Goal: Information Seeking & Learning: Compare options

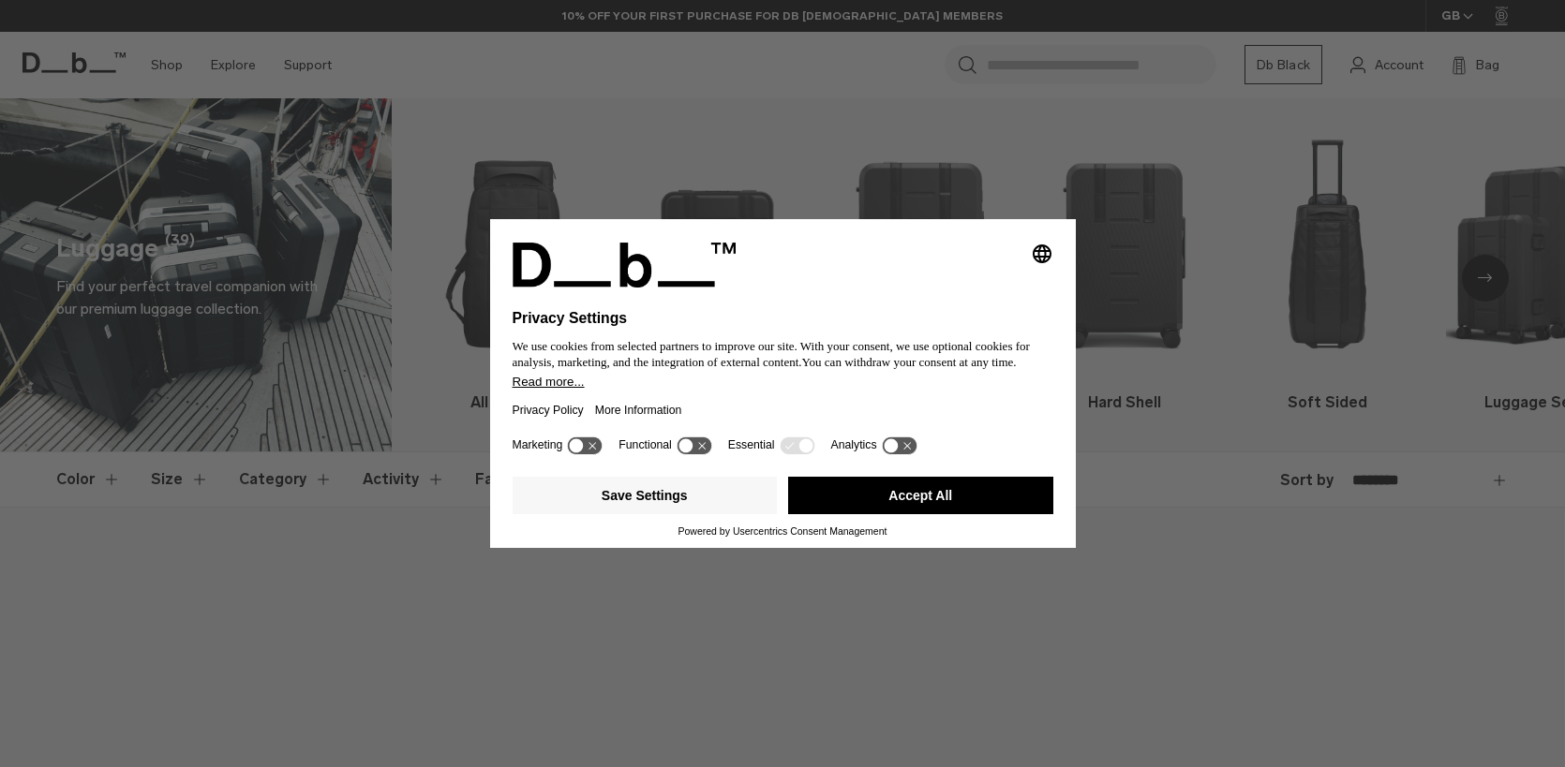
click at [866, 508] on button "Accept All" at bounding box center [920, 495] width 265 height 37
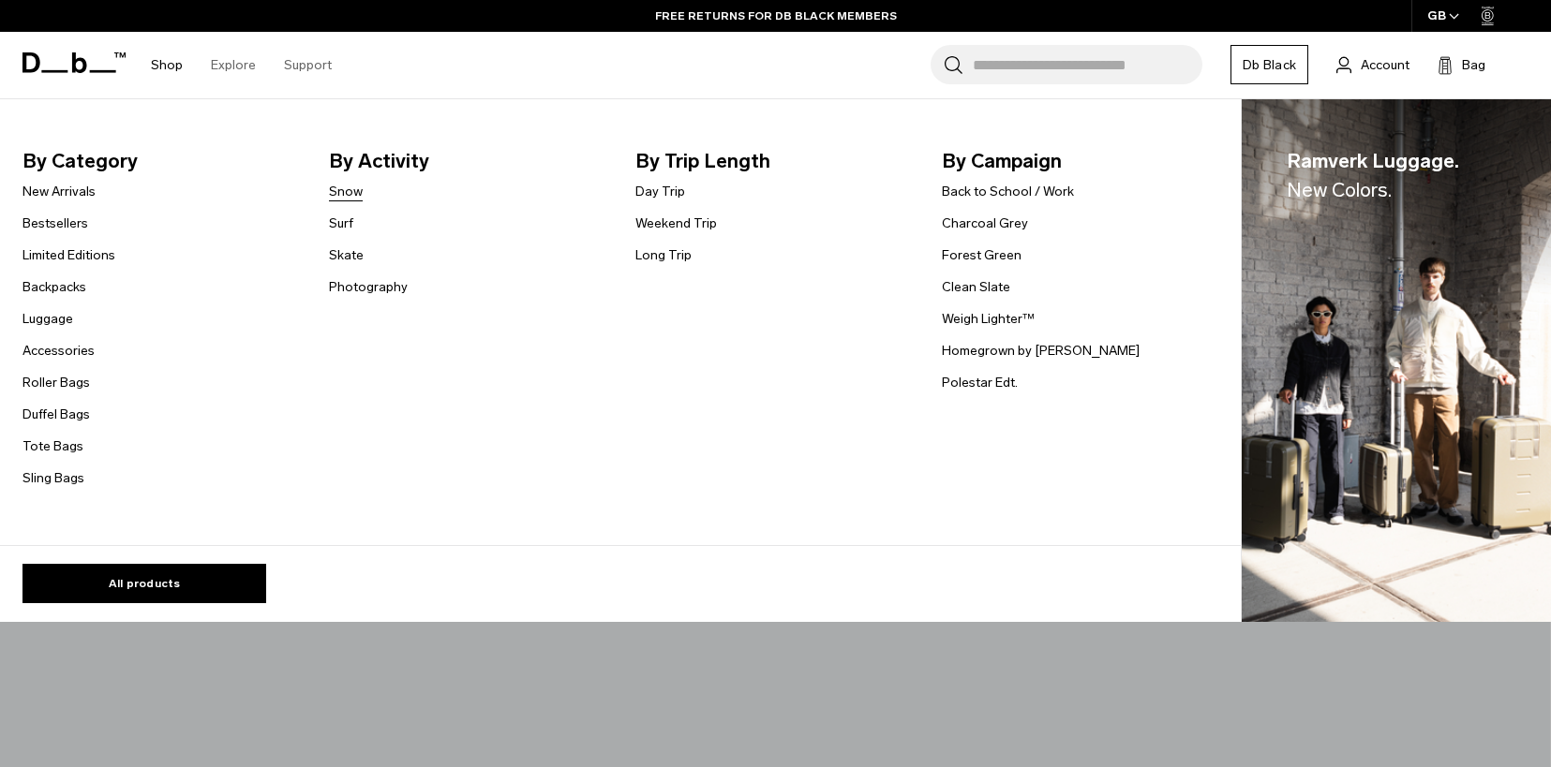
click at [343, 191] on link "Snow" at bounding box center [346, 192] width 34 height 20
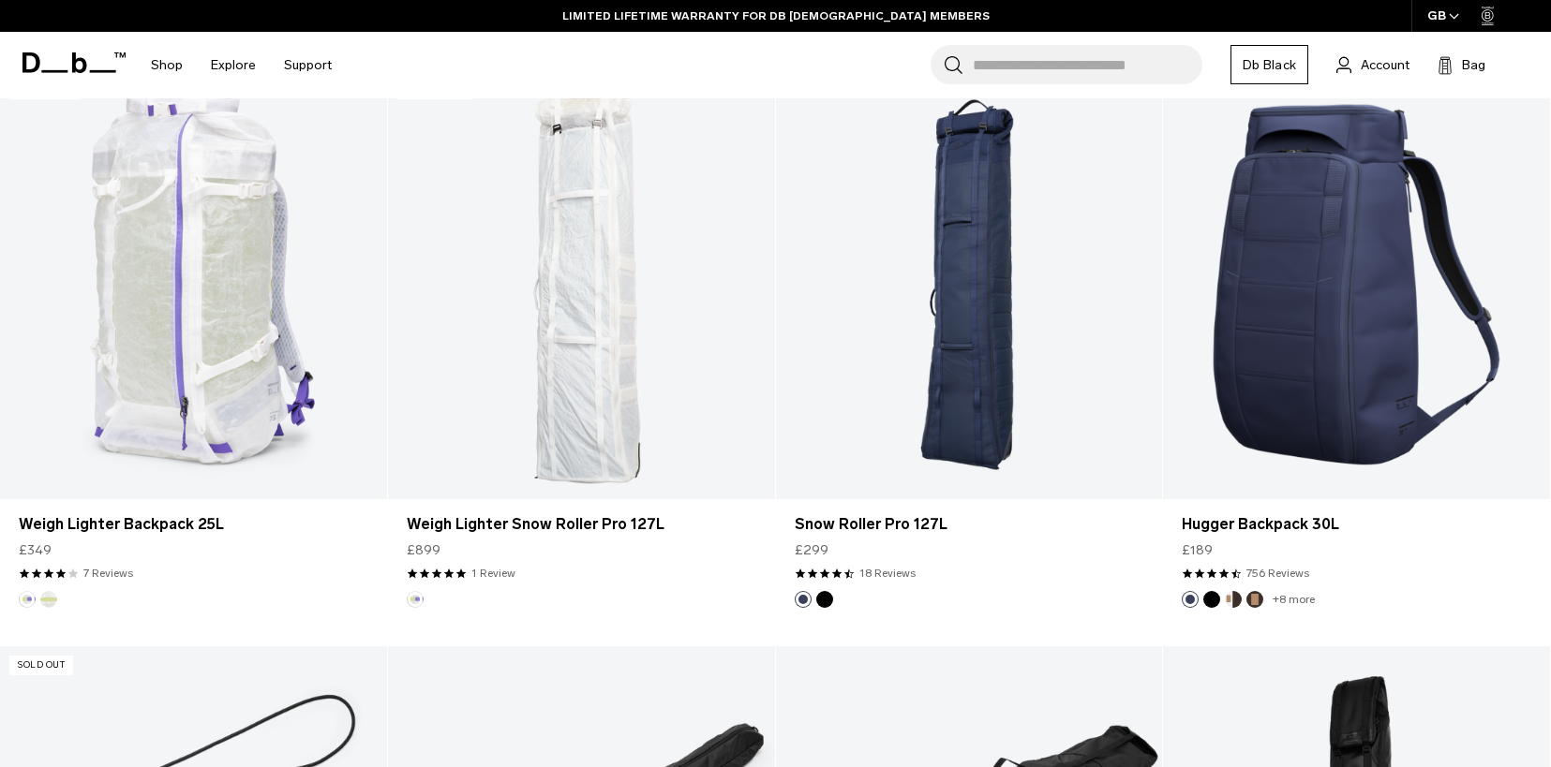
scroll to position [1589, 0]
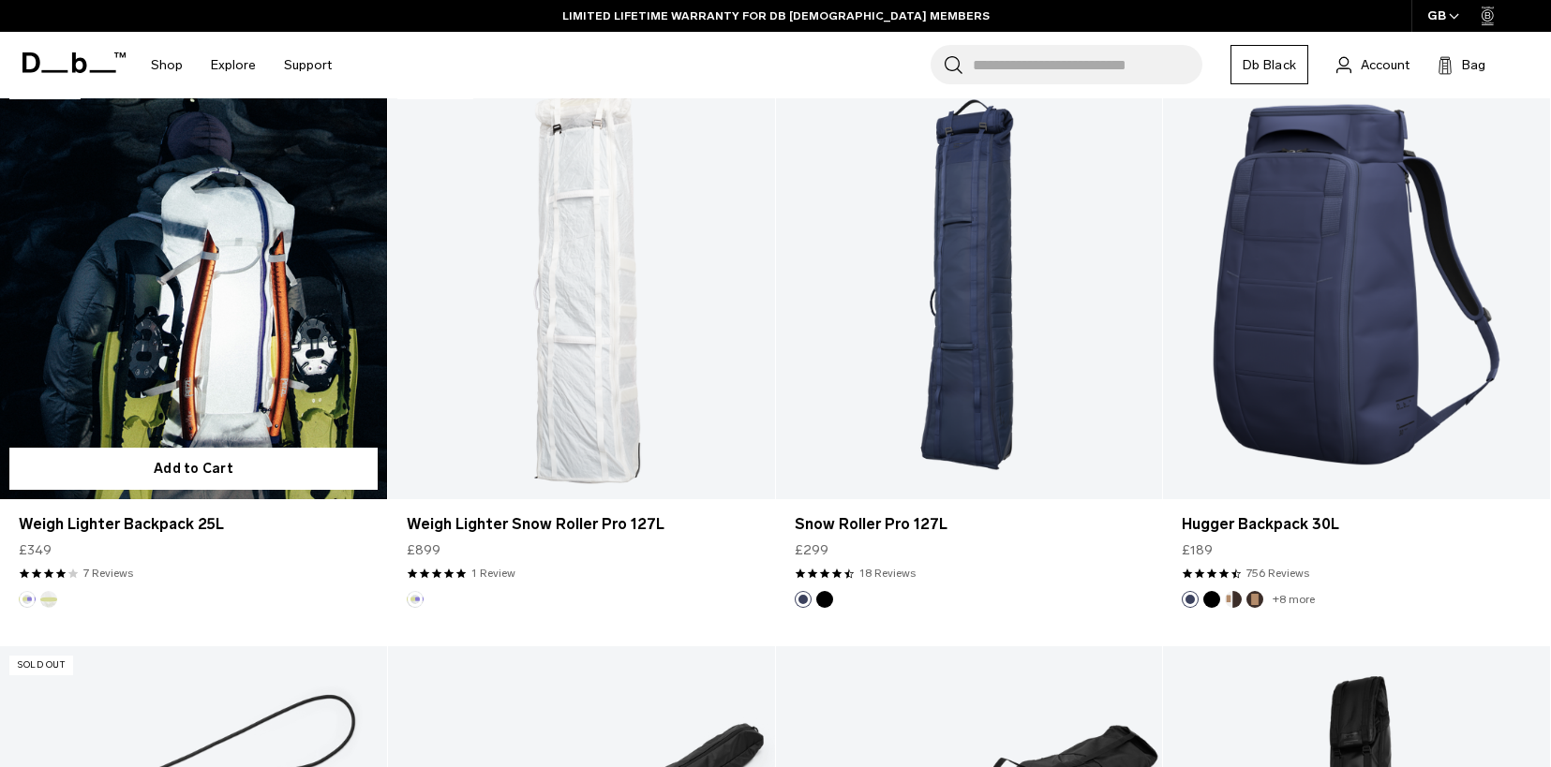
click at [220, 327] on link "Weigh Lighter Backpack 25L" at bounding box center [193, 285] width 387 height 430
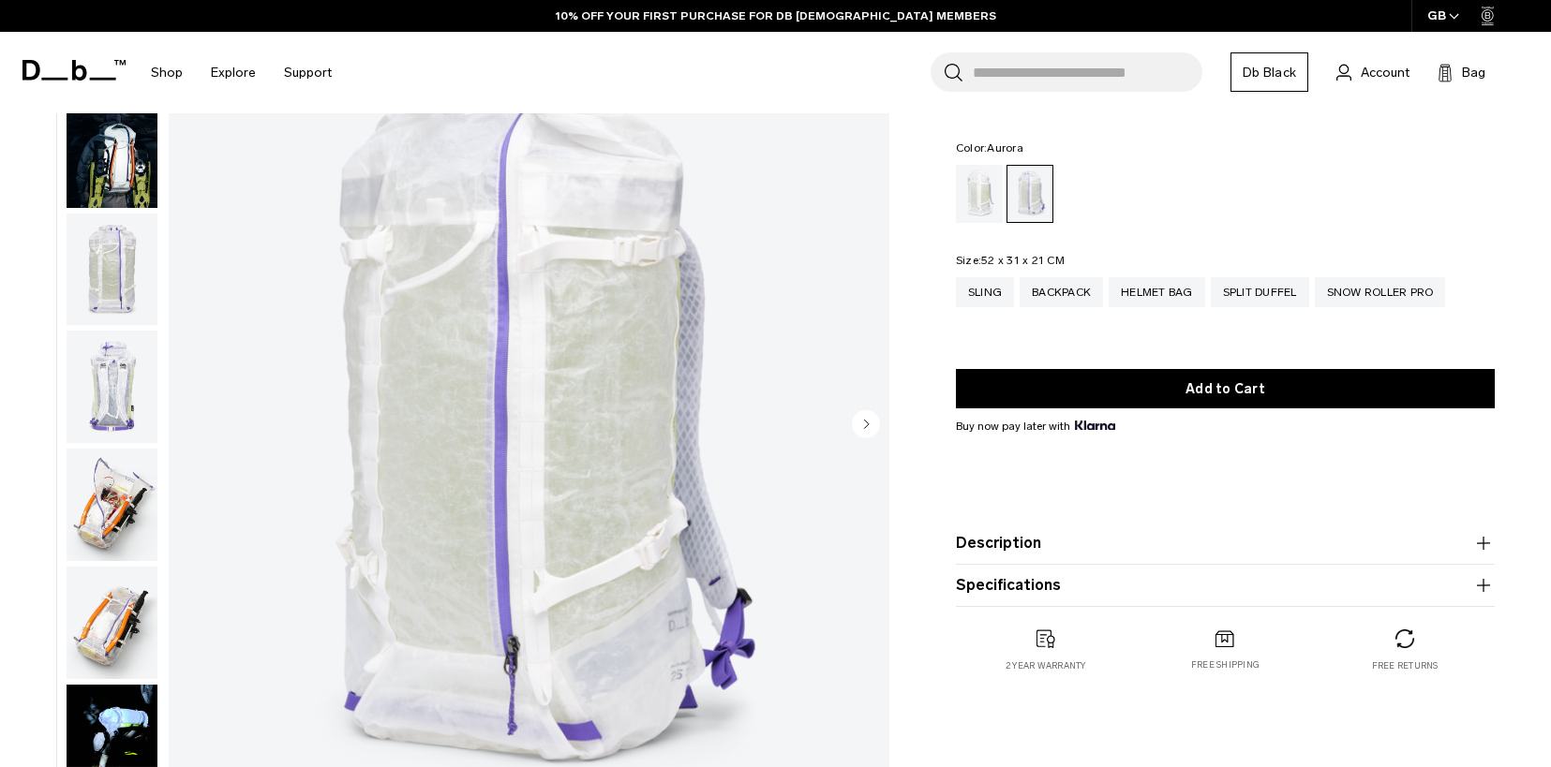
scroll to position [151, 0]
click at [1170, 293] on div "Helmet Bag" at bounding box center [1157, 292] width 97 height 30
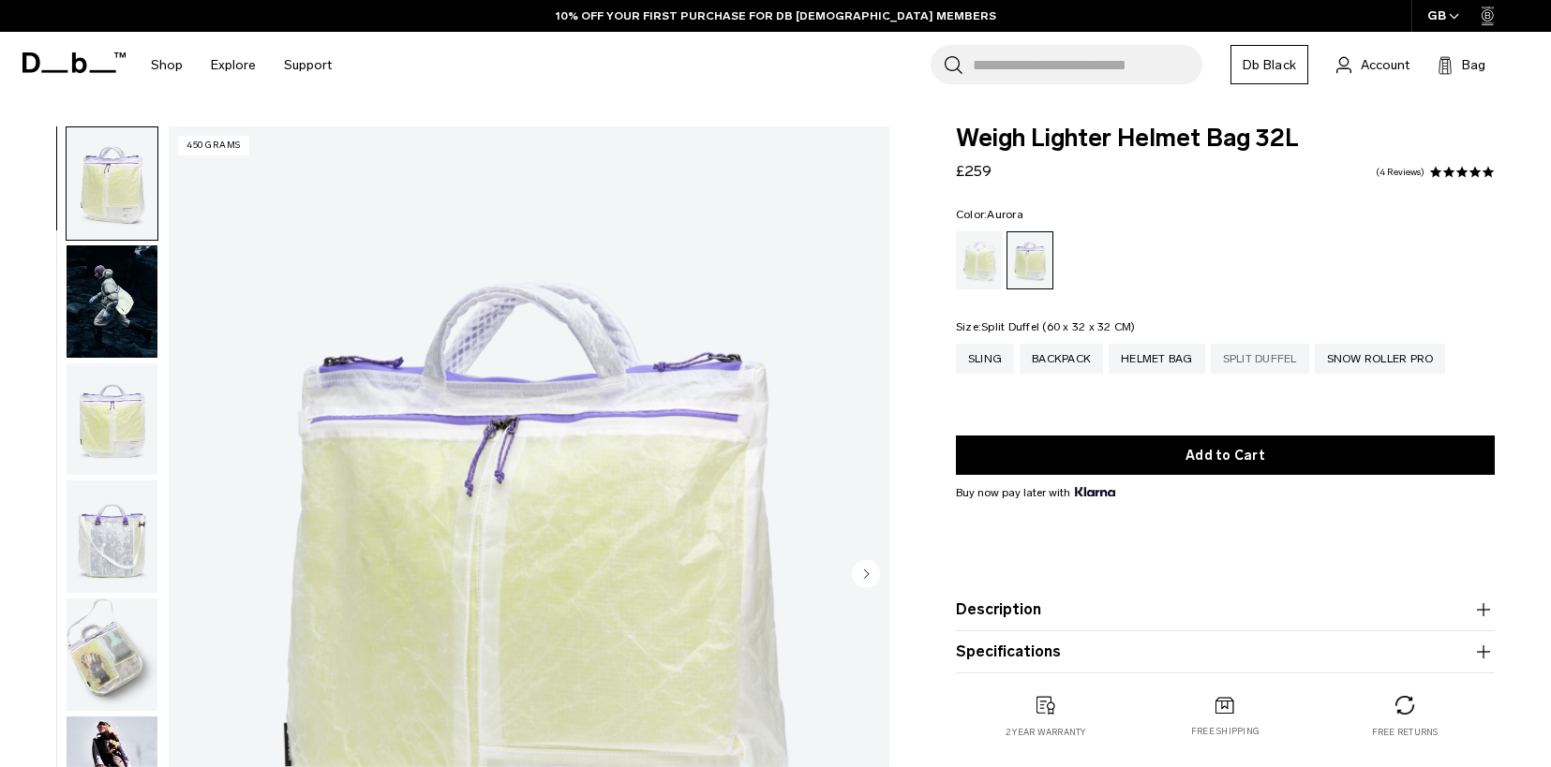
click at [1270, 358] on div "Split Duffel" at bounding box center [1260, 359] width 98 height 30
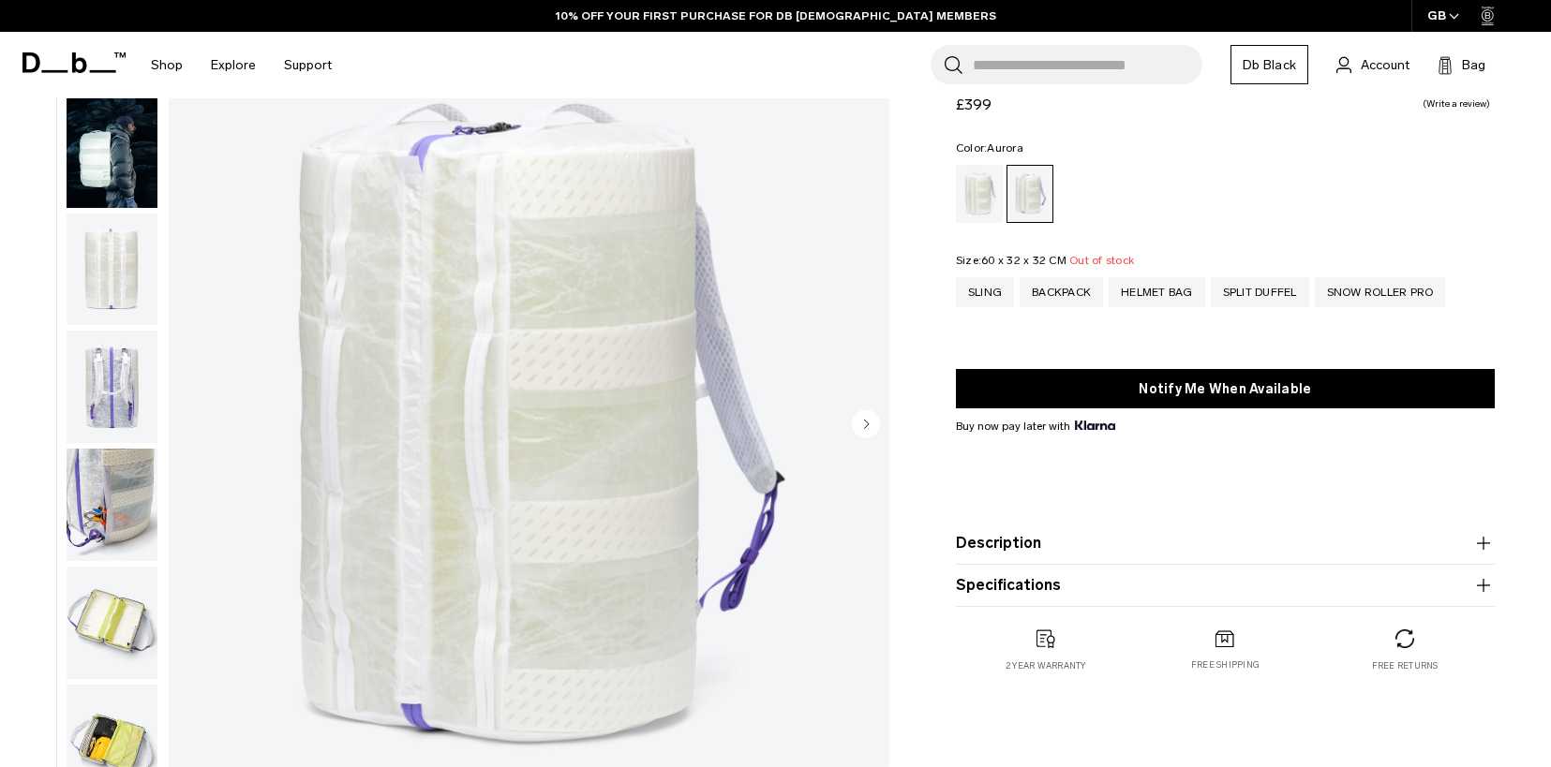
click at [121, 716] on img "button" at bounding box center [112, 741] width 91 height 112
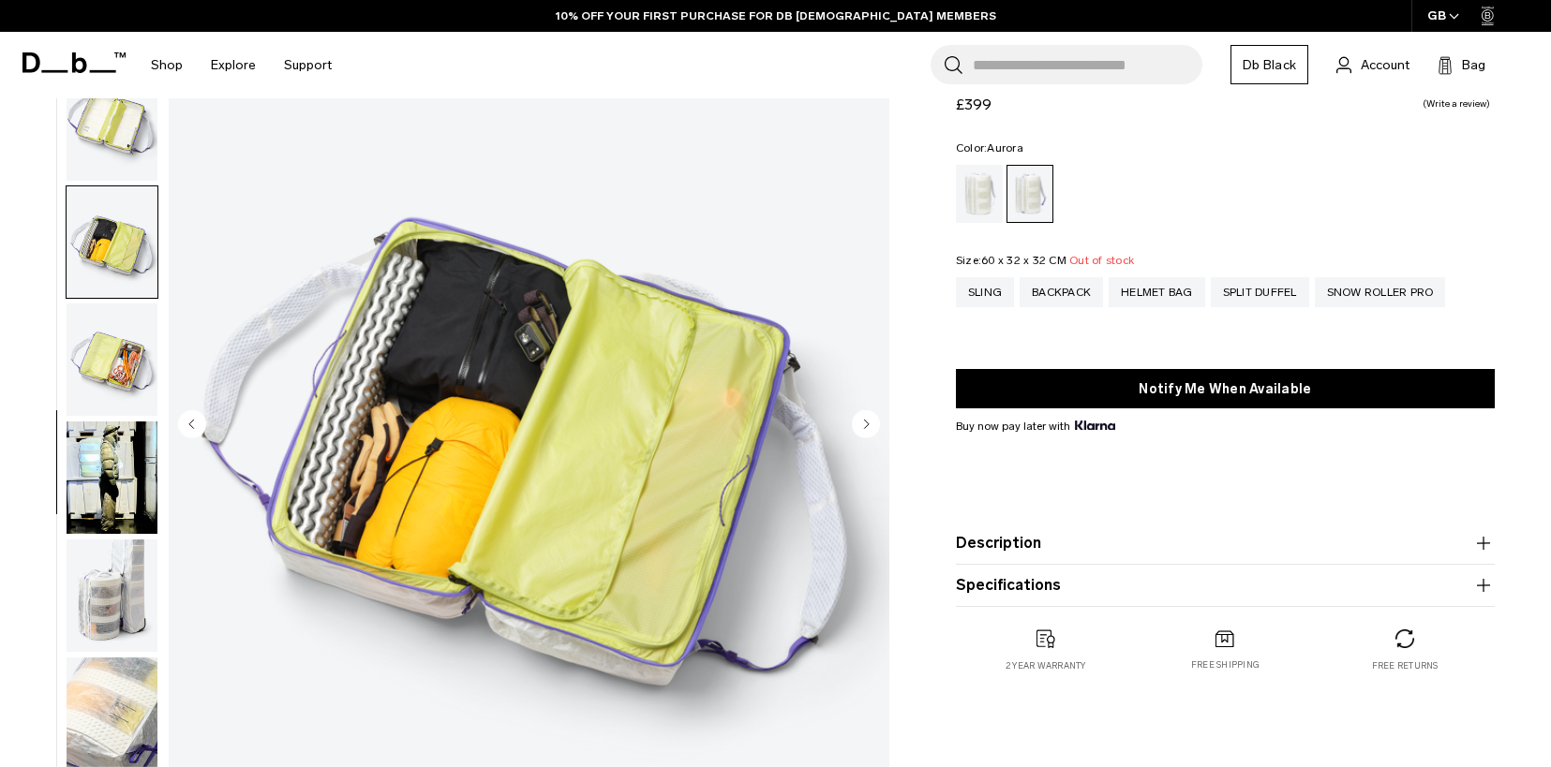
scroll to position [511, 0]
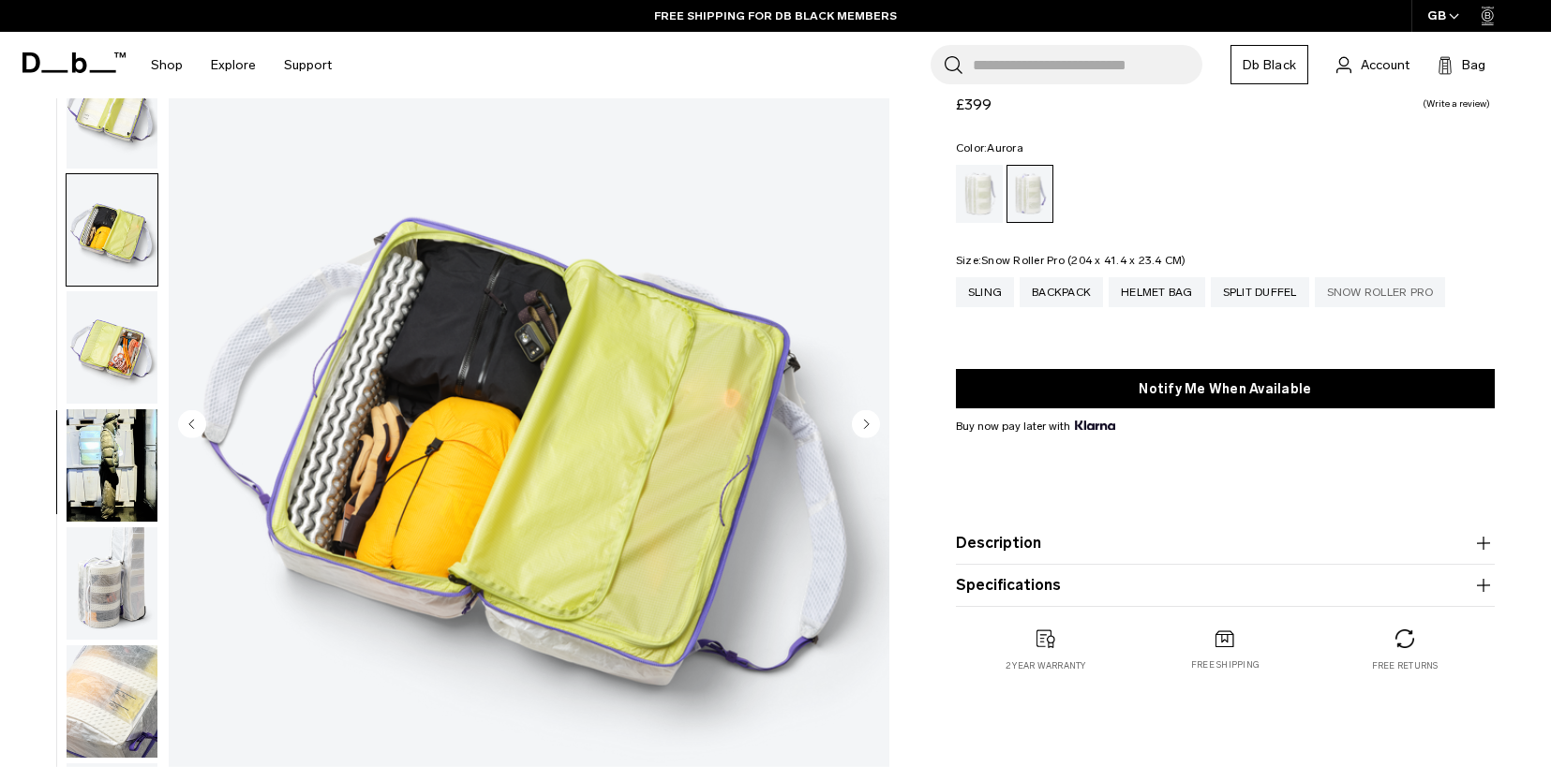
click at [1375, 292] on div "Snow Roller Pro" at bounding box center [1380, 292] width 131 height 30
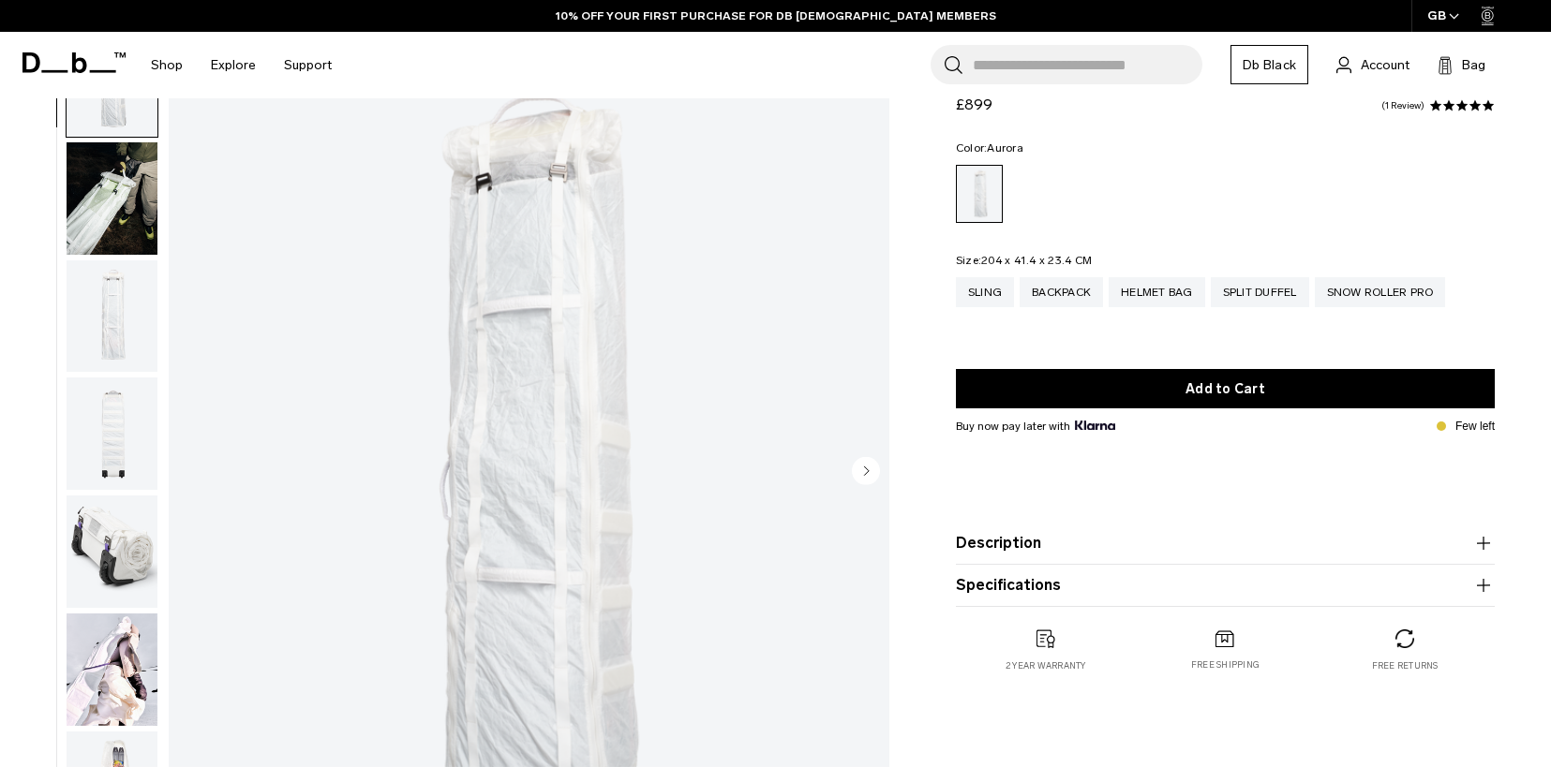
scroll to position [353, 0]
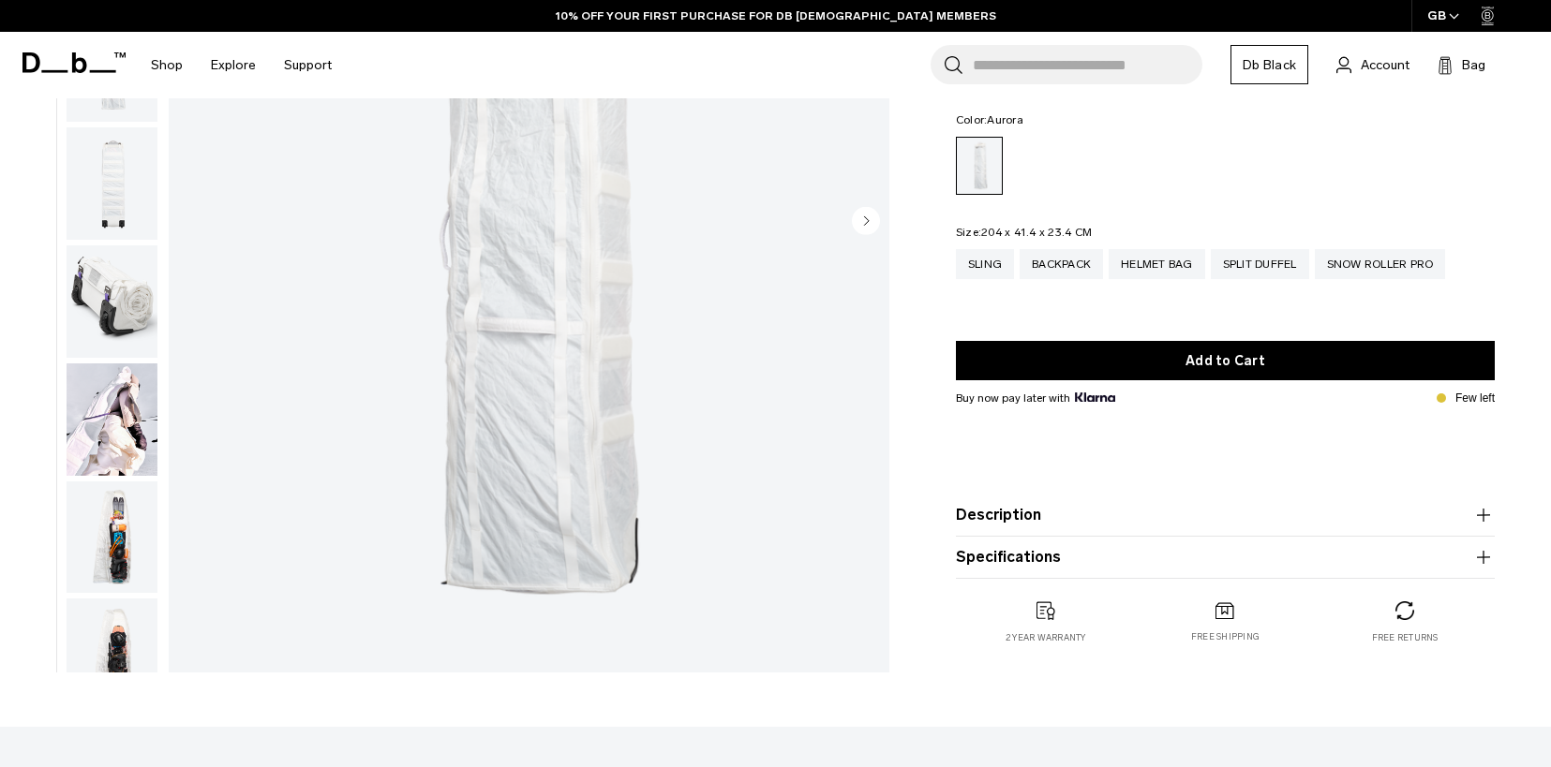
click at [117, 427] on img "button" at bounding box center [112, 420] width 91 height 112
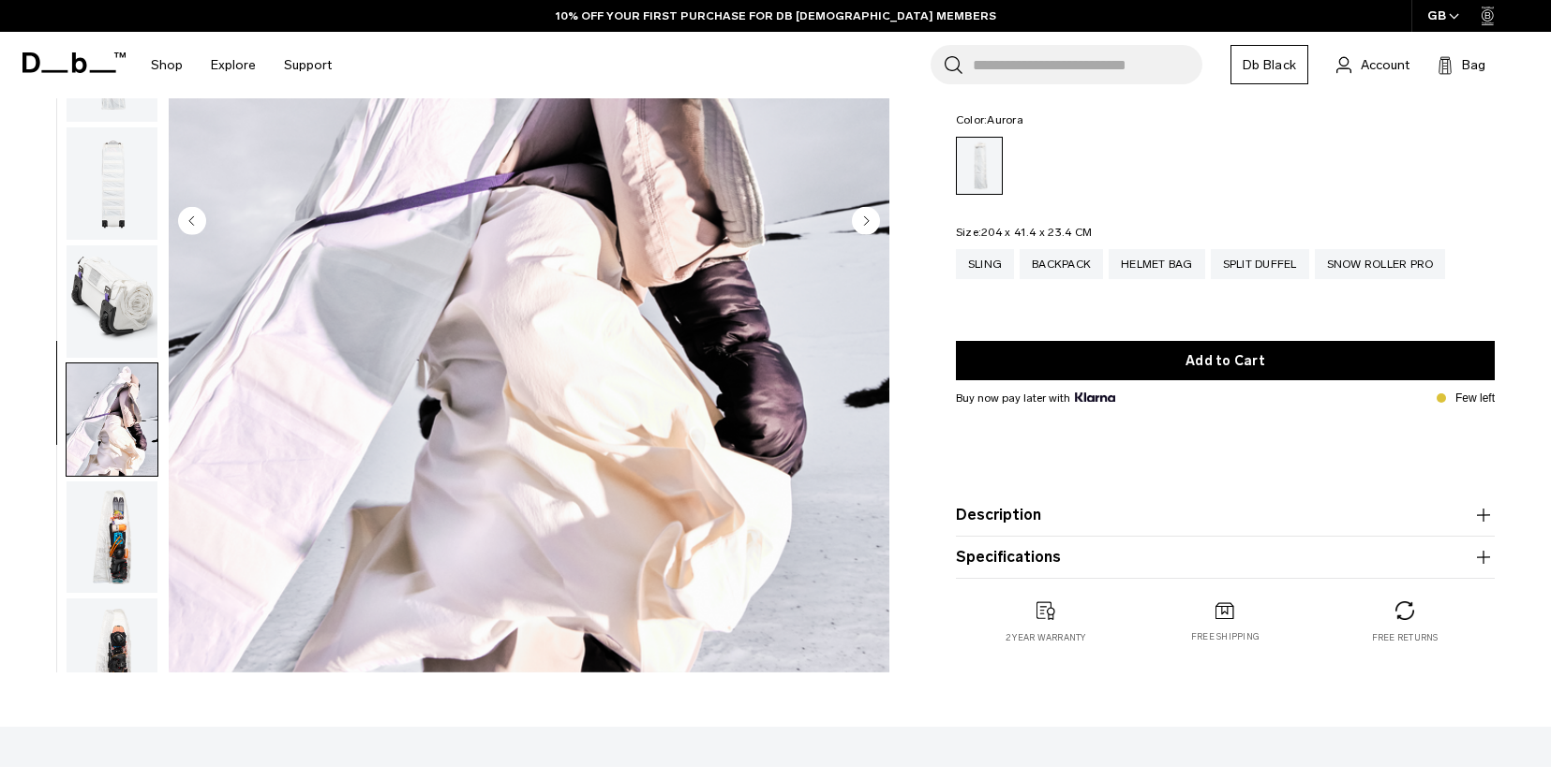
scroll to position [39, 0]
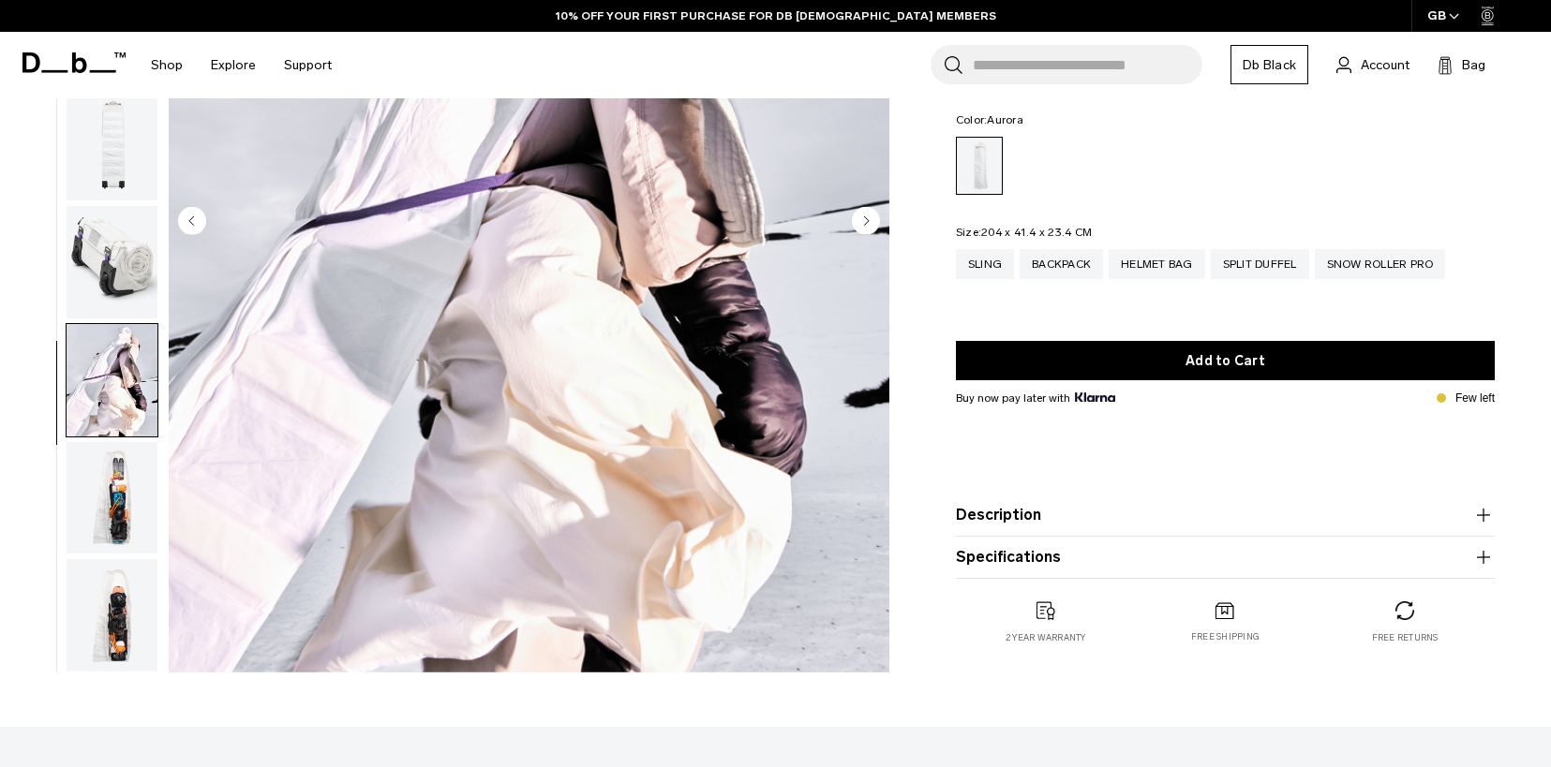
click at [135, 490] on img "button" at bounding box center [112, 498] width 91 height 112
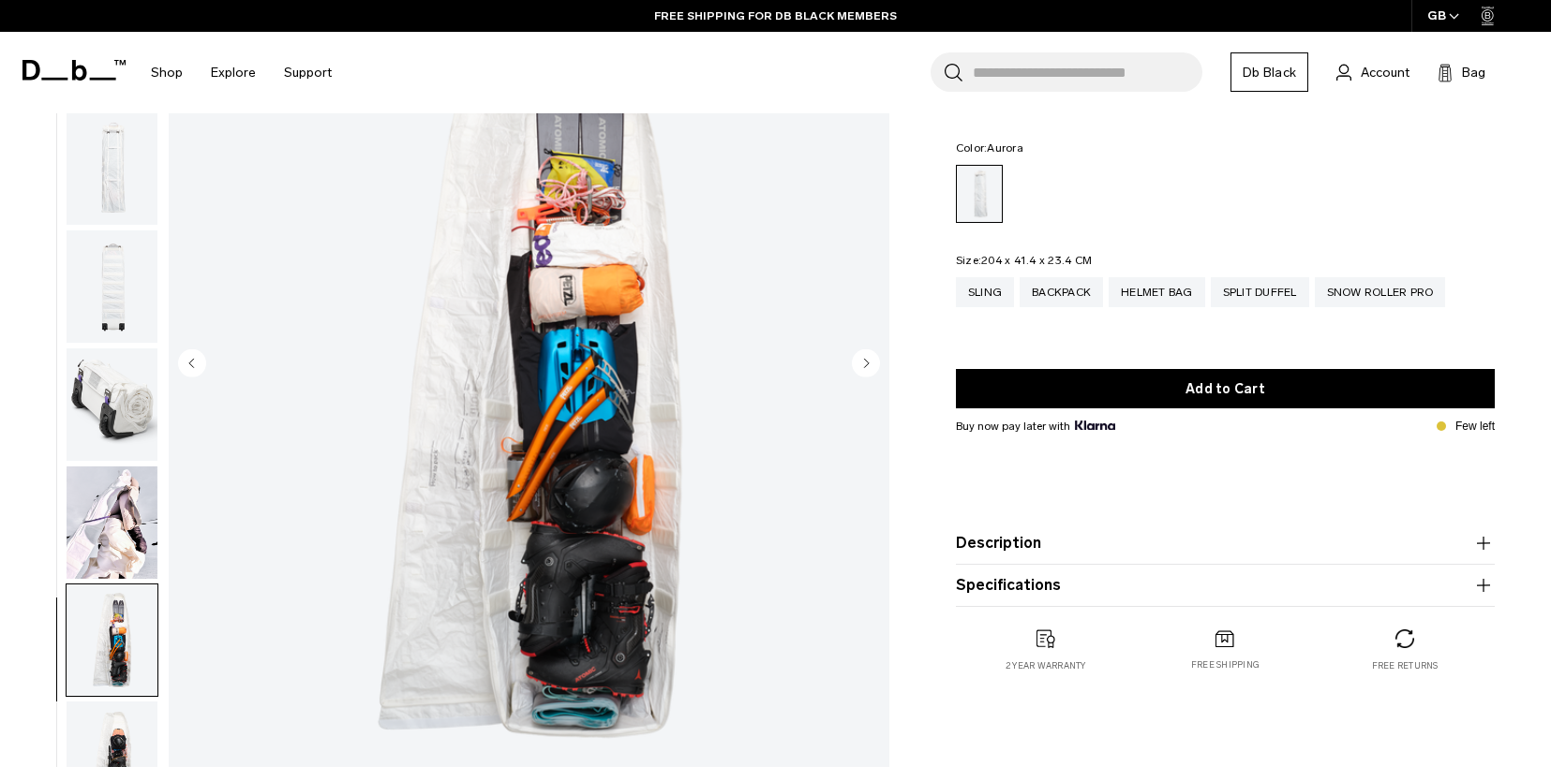
scroll to position [74, 0]
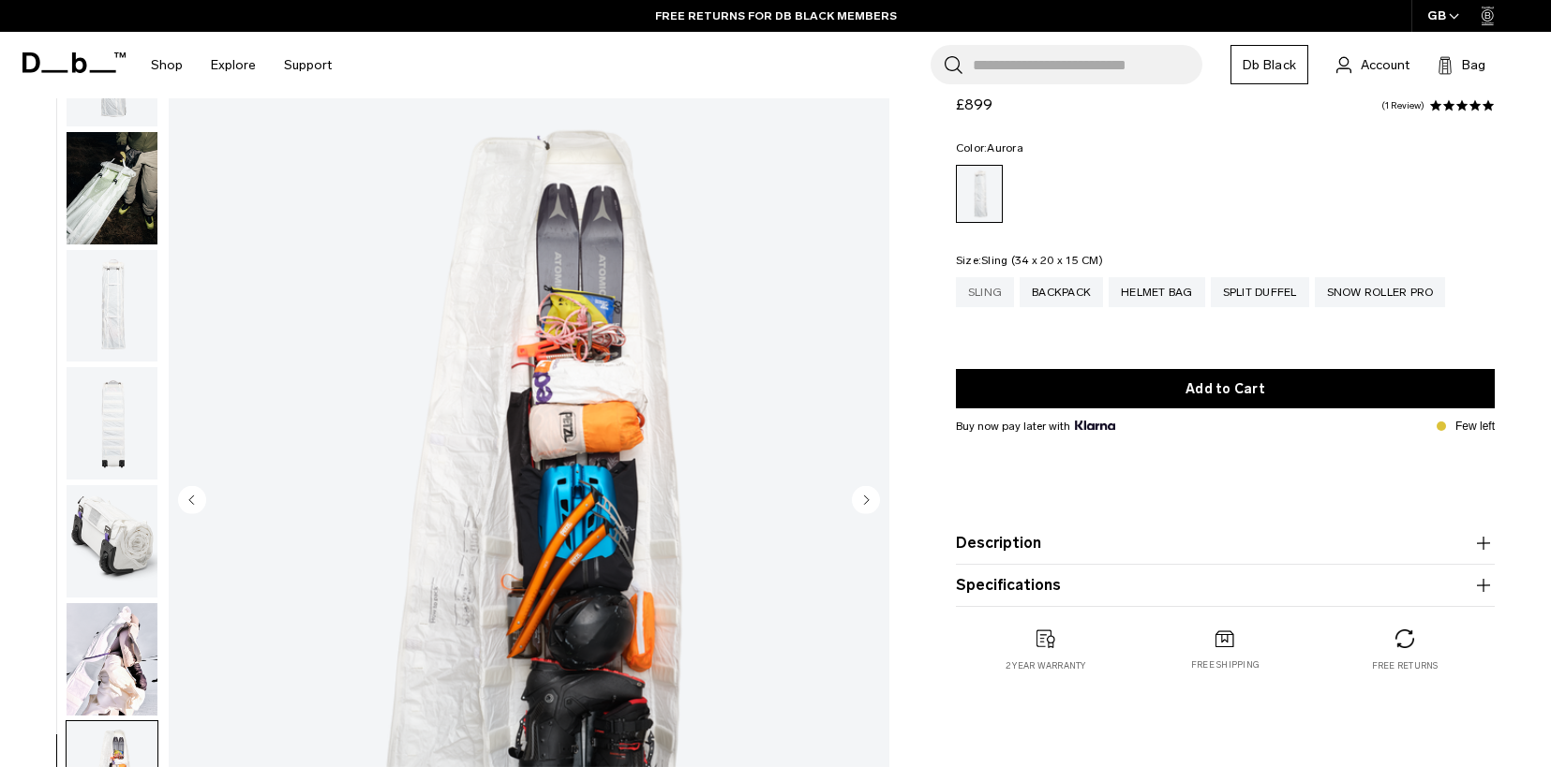
click at [987, 294] on div "Sling" at bounding box center [985, 292] width 58 height 30
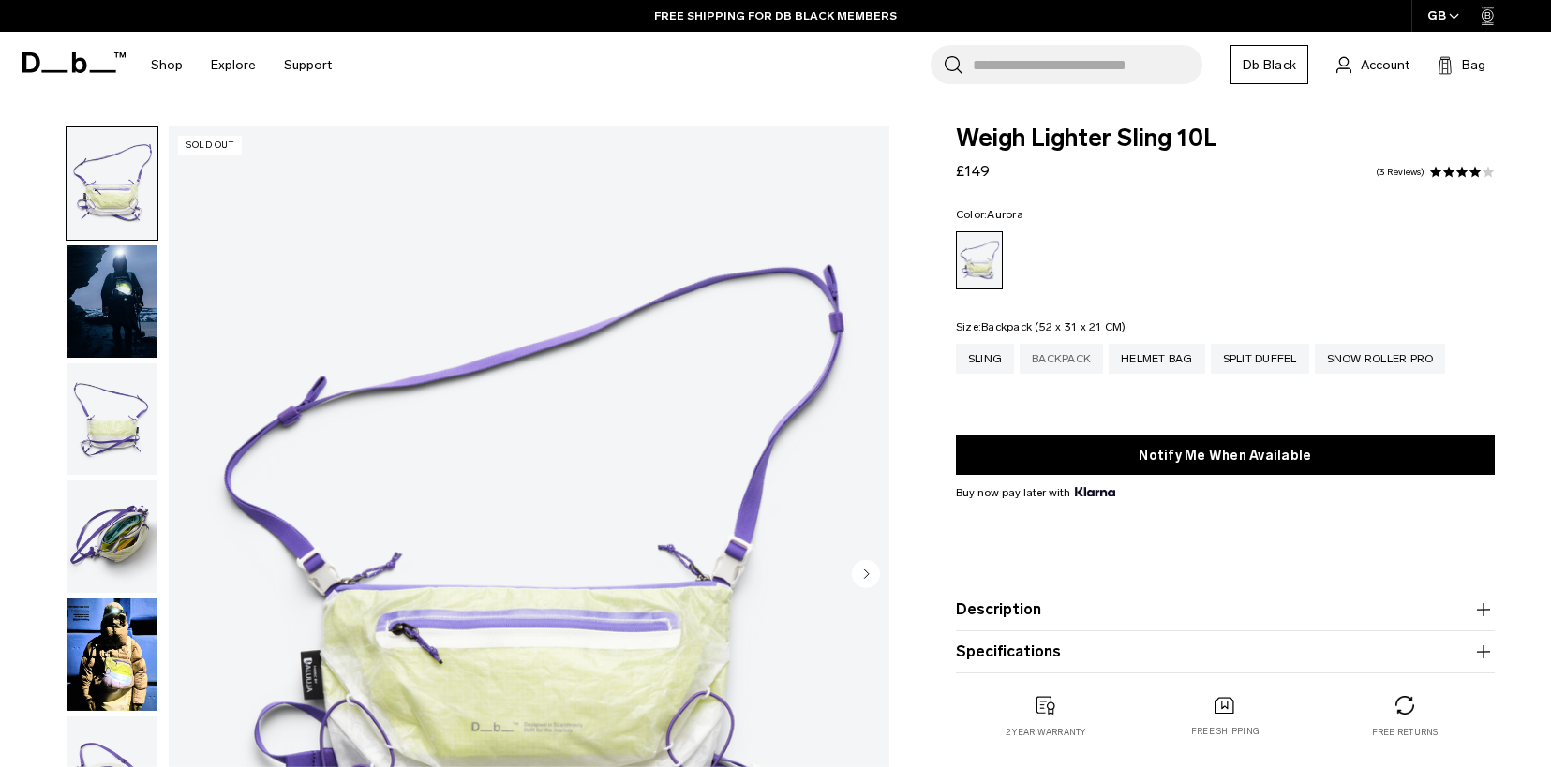
click at [1067, 355] on div "Backpack" at bounding box center [1061, 359] width 83 height 30
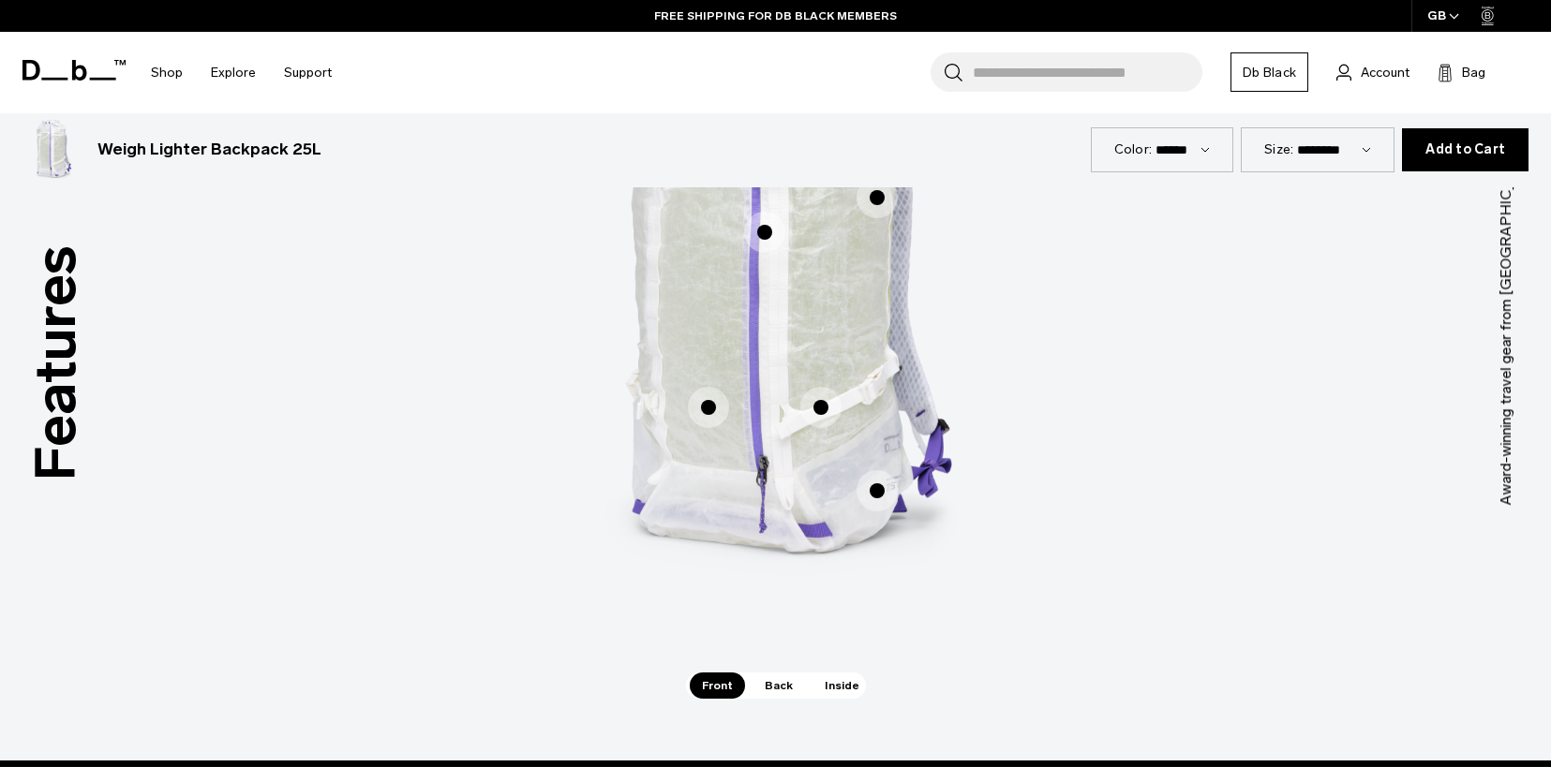
scroll to position [1120, 0]
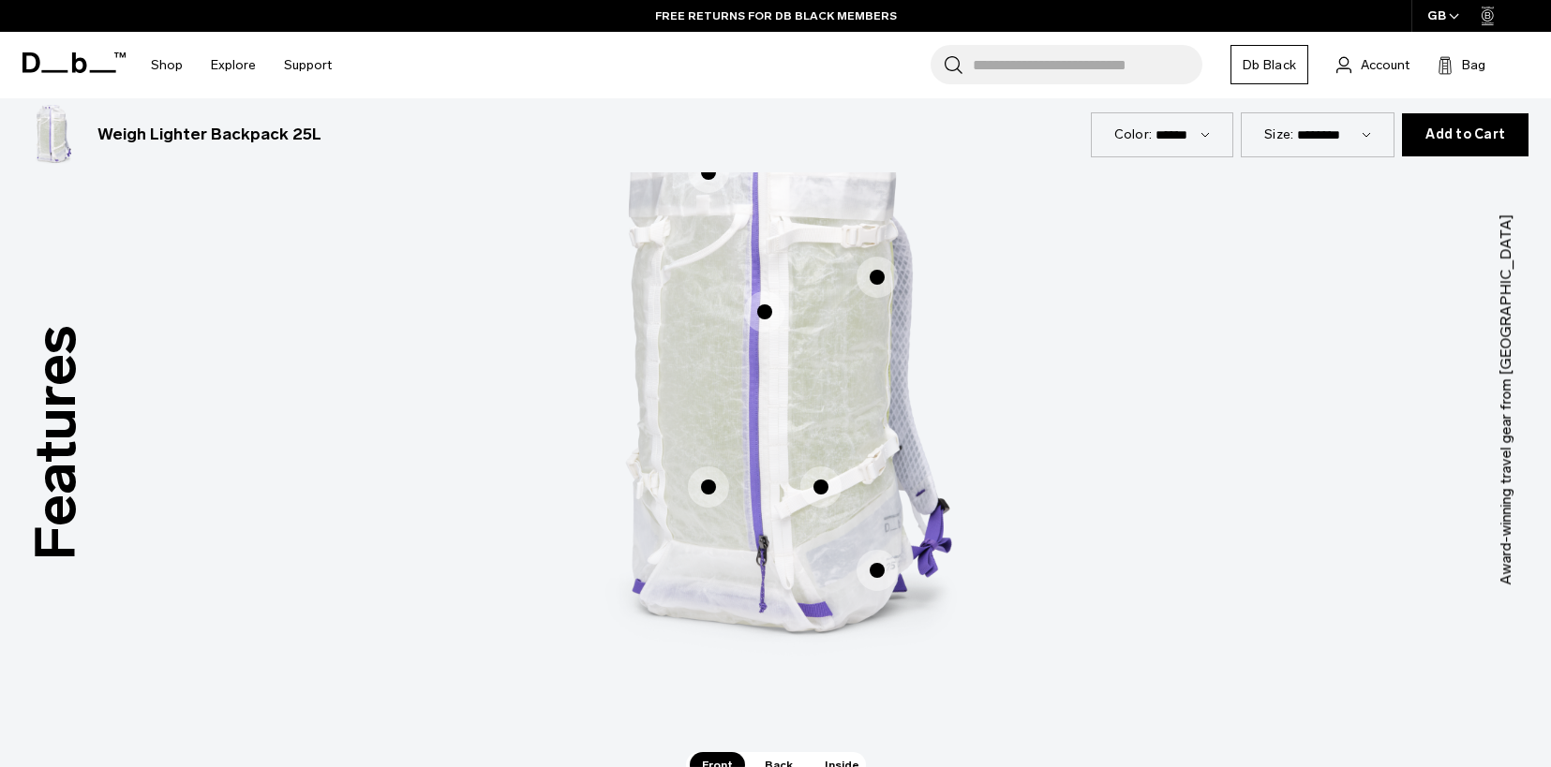
click at [877, 283] on span "1 / 3" at bounding box center [877, 277] width 41 height 41
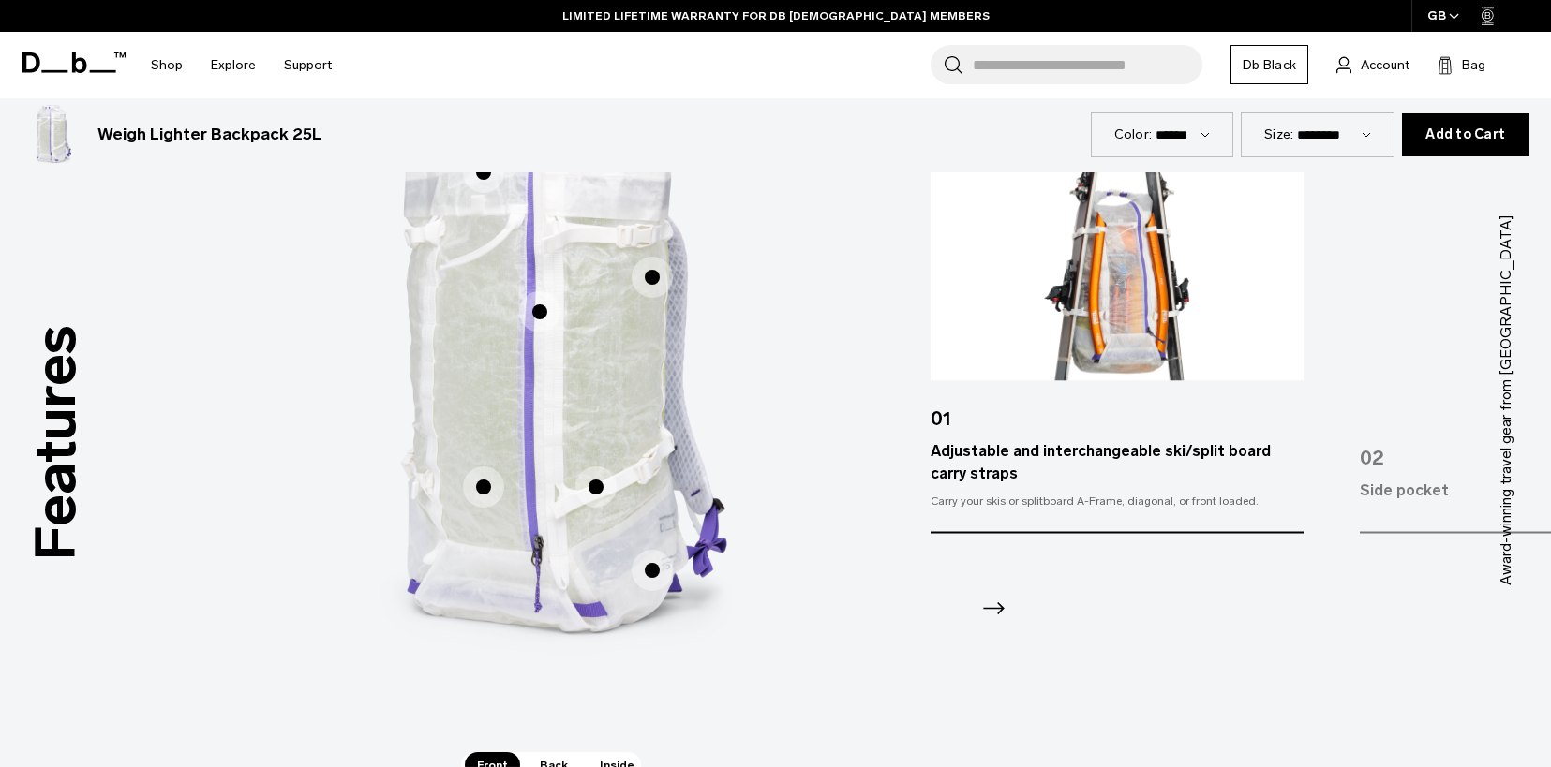
click at [1105, 295] on img "1 / 7" at bounding box center [1117, 273] width 373 height 215
click at [986, 614] on icon "Next slide" at bounding box center [993, 609] width 30 height 30
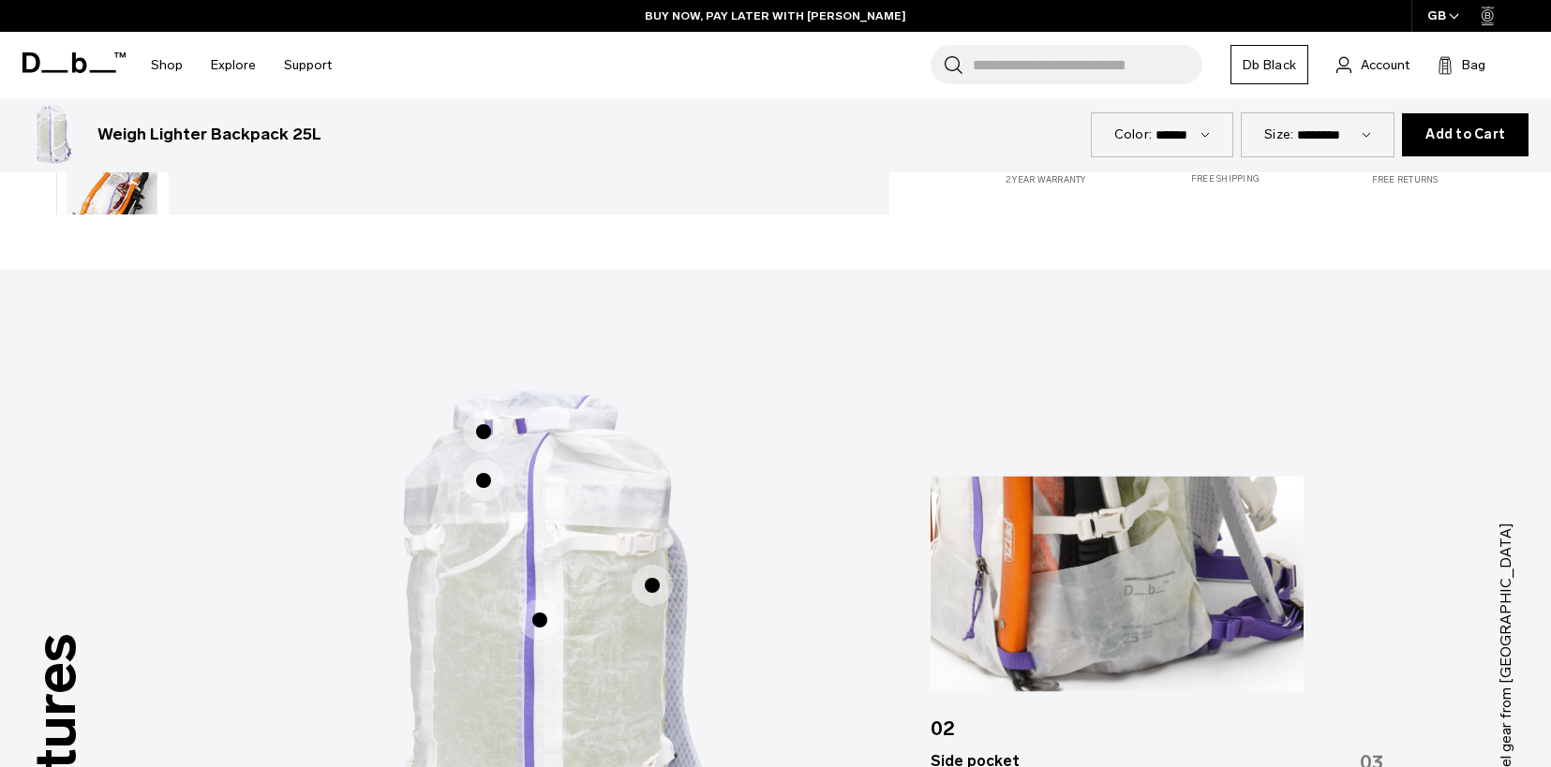
scroll to position [1119, 0]
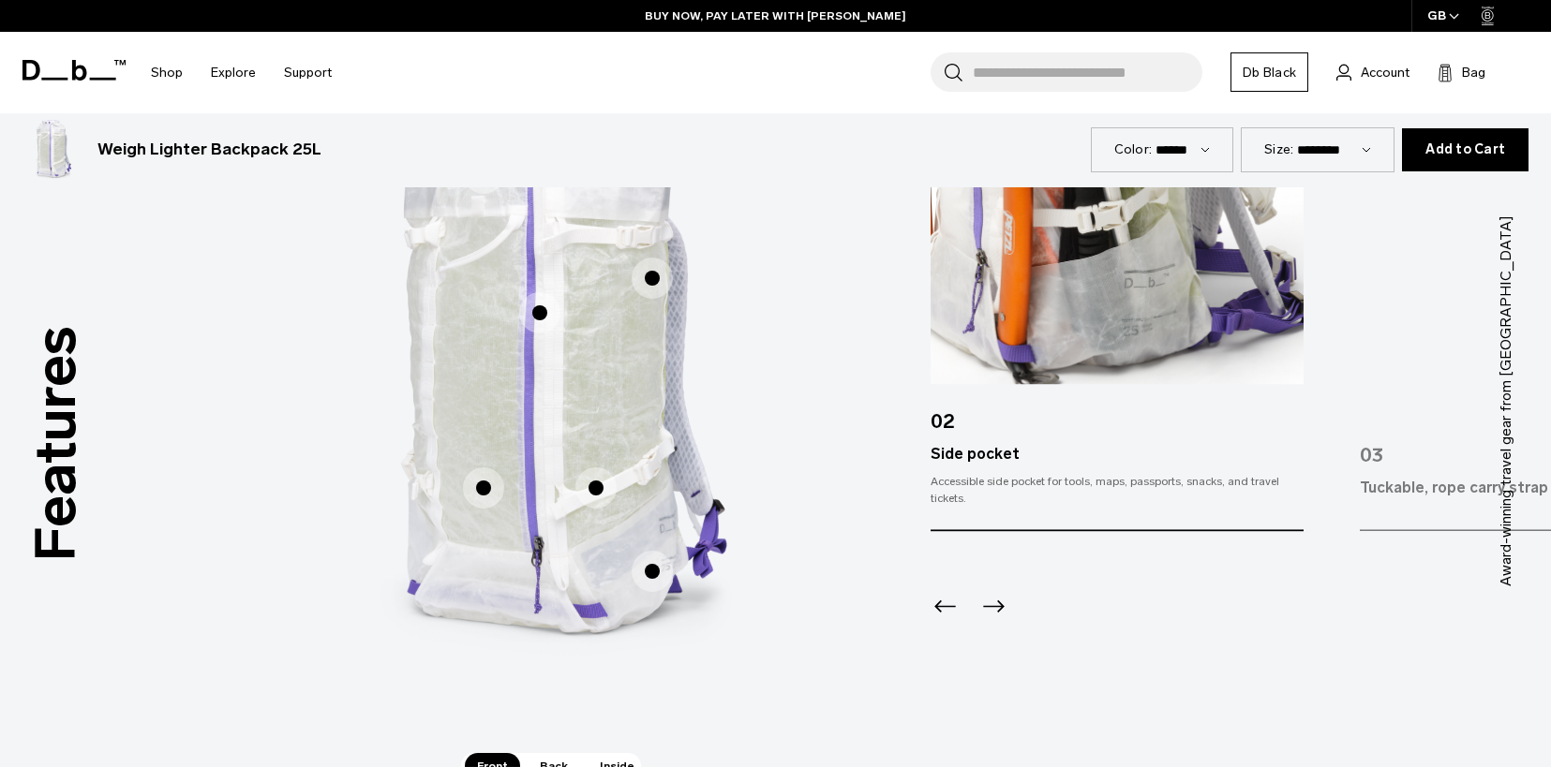
click at [998, 602] on icon "Next slide" at bounding box center [994, 607] width 22 height 12
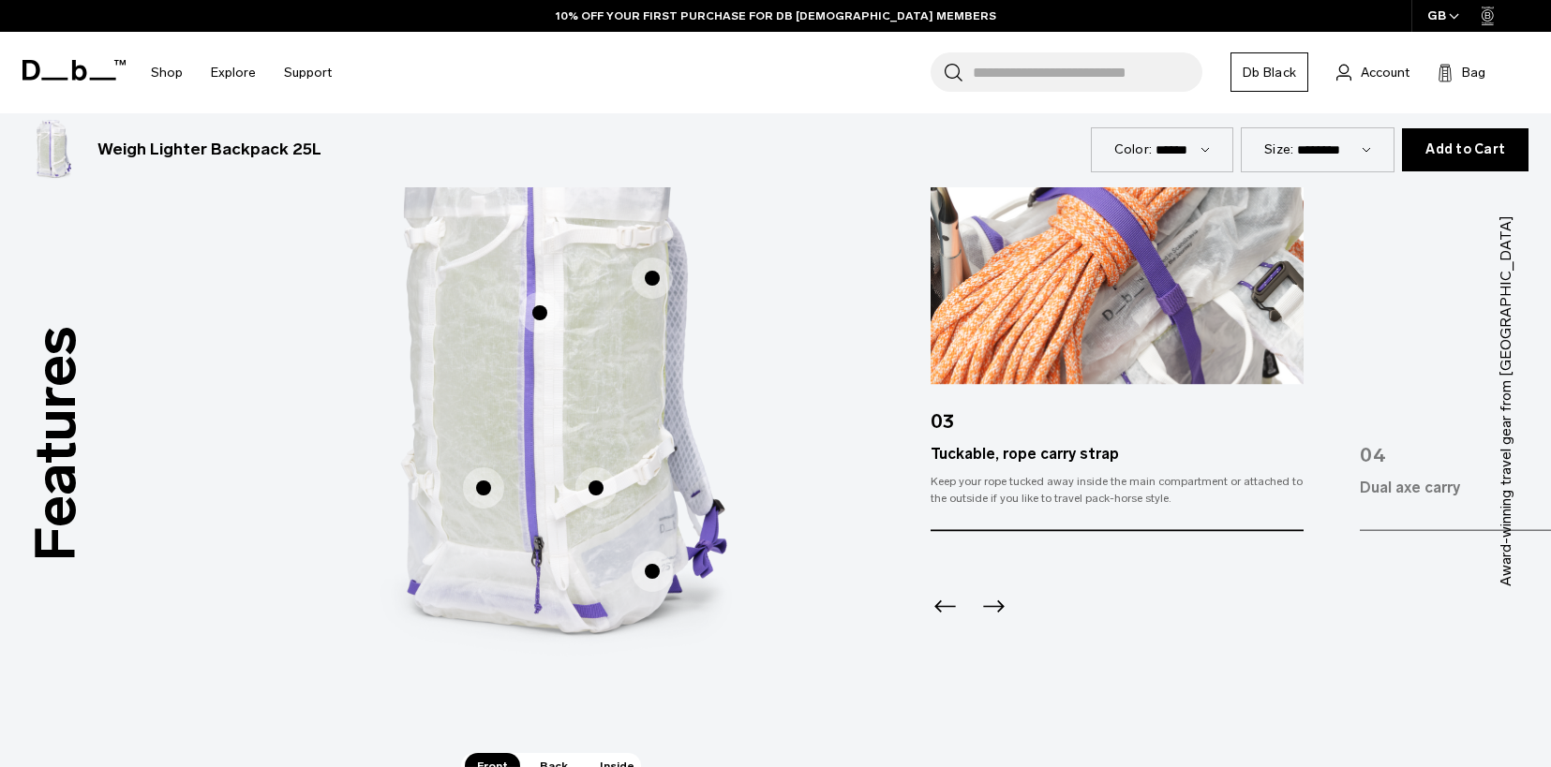
click at [998, 602] on icon "Next slide" at bounding box center [994, 607] width 22 height 12
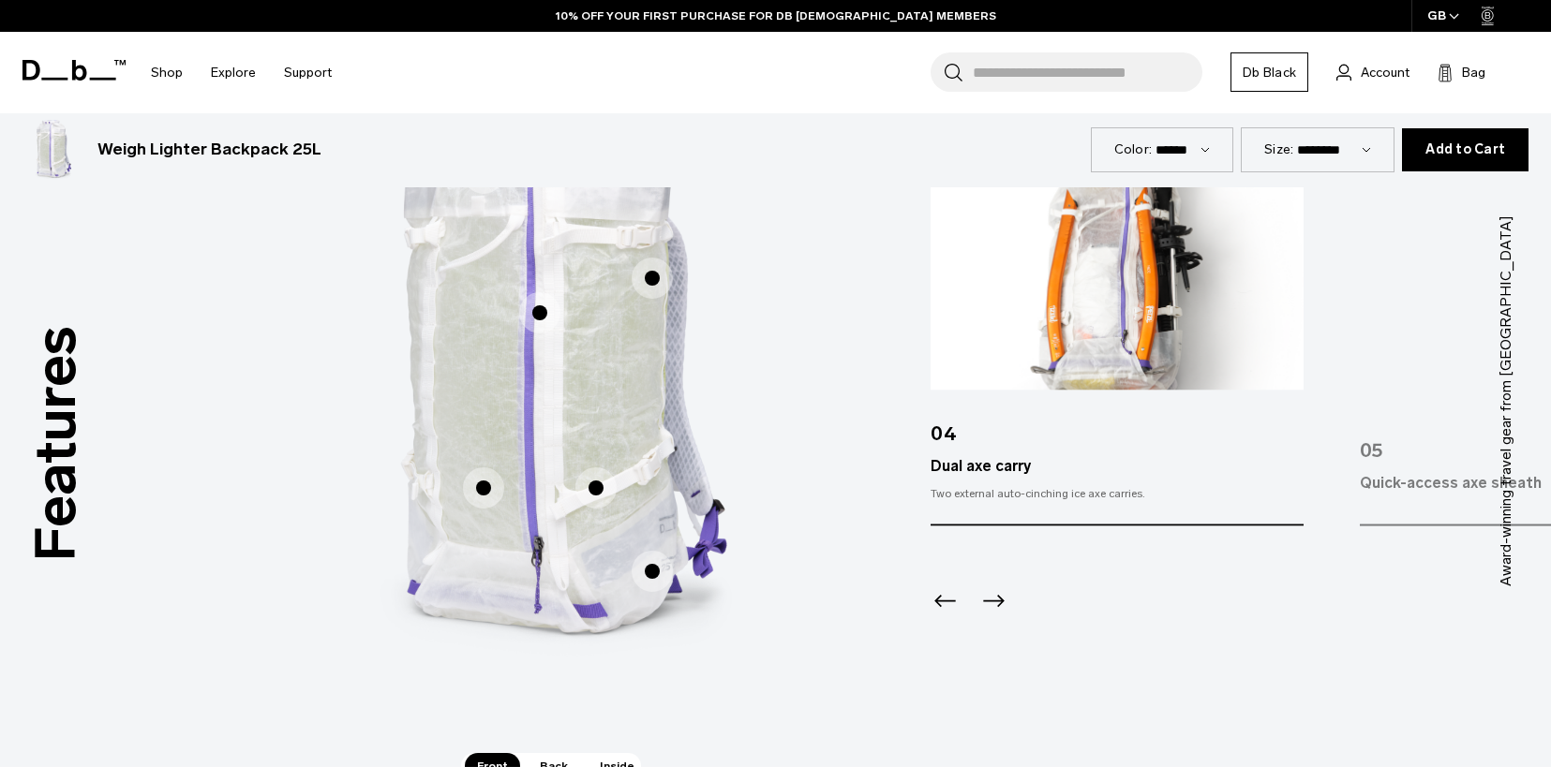
click at [998, 602] on icon "Next slide" at bounding box center [993, 602] width 30 height 30
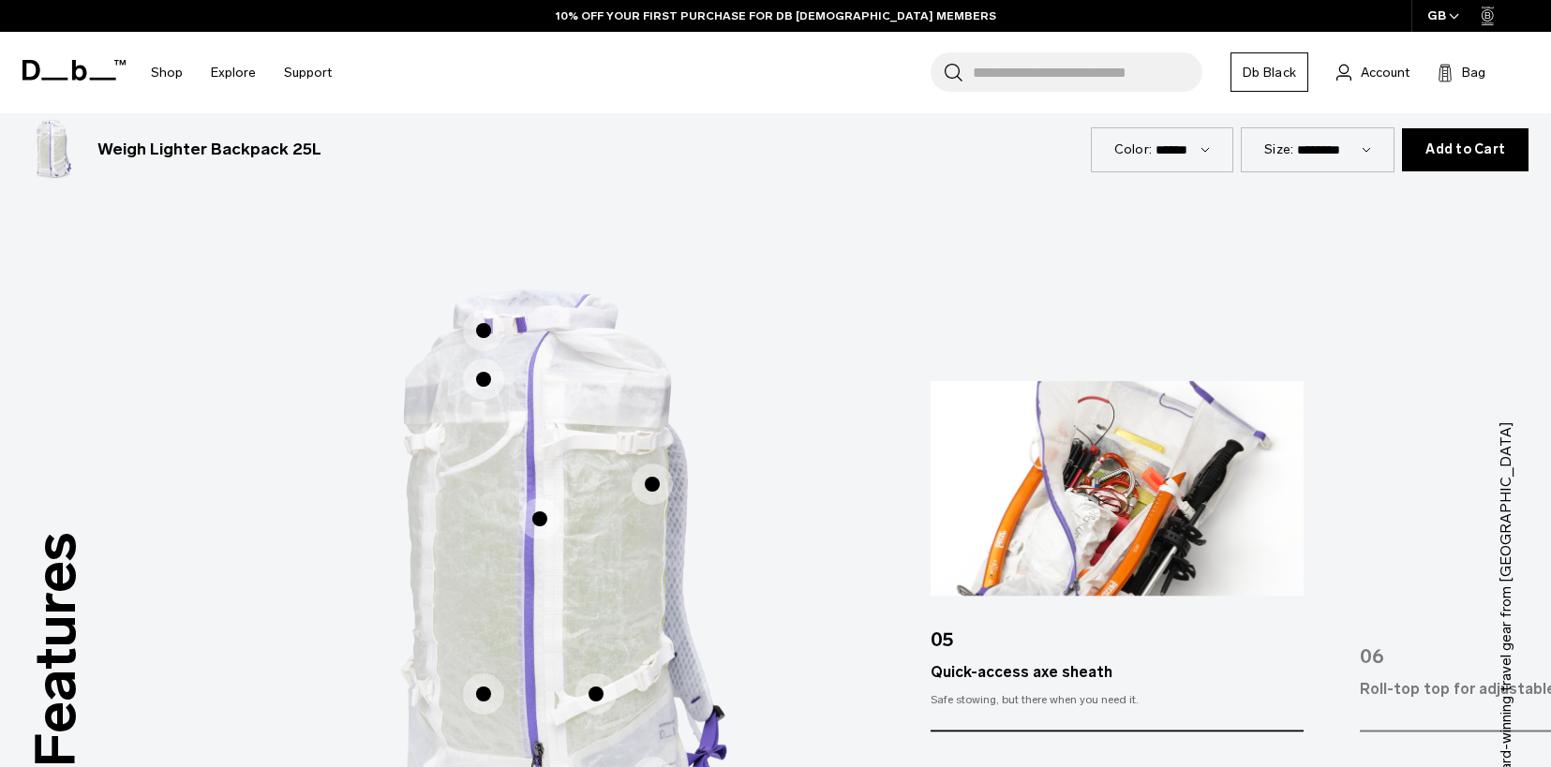
scroll to position [755, 0]
